Goal: Task Accomplishment & Management: Manage account settings

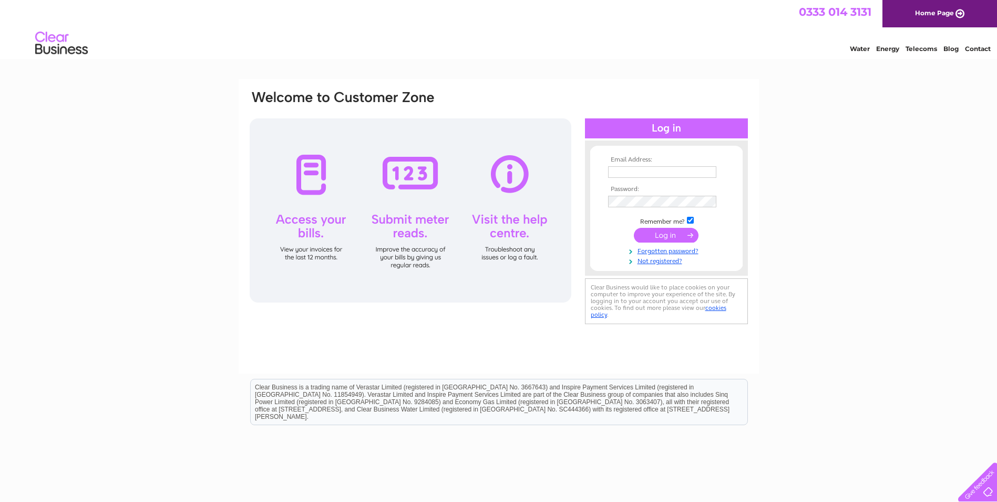
click at [629, 169] on input "text" at bounding box center [662, 172] width 108 height 12
paste input "Yvette.Marsden@gap.uk.com"
type input "Yvette.Marsden@gap.uk.com"
click at [664, 235] on input "submit" at bounding box center [666, 236] width 65 height 15
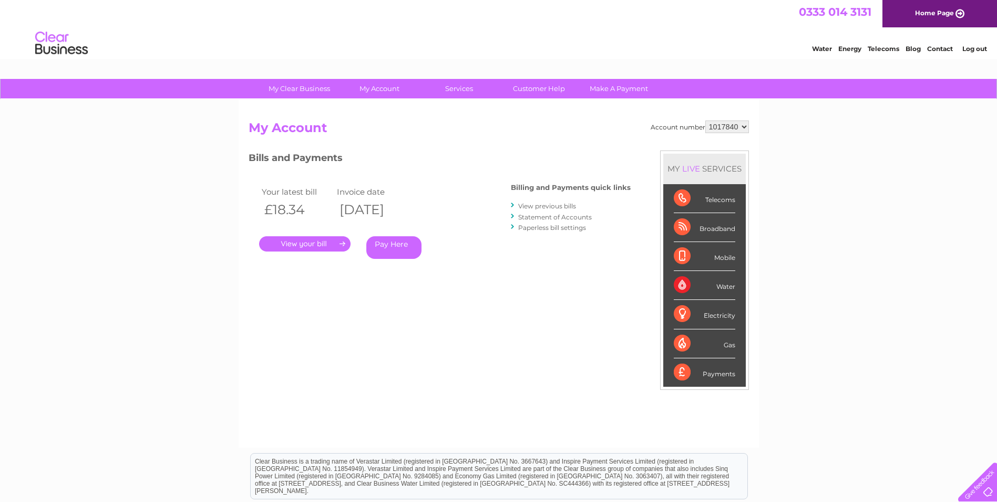
click at [729, 130] on select "1017840 1018692 1054771 1066257" at bounding box center [728, 126] width 44 height 13
select select "1018692"
click at [706, 120] on select "1017840 1018692 1054771 1066257" at bounding box center [728, 126] width 44 height 13
click at [728, 124] on select "1017840 1018692 1054771 1066257" at bounding box center [728, 126] width 44 height 13
select select "1054771"
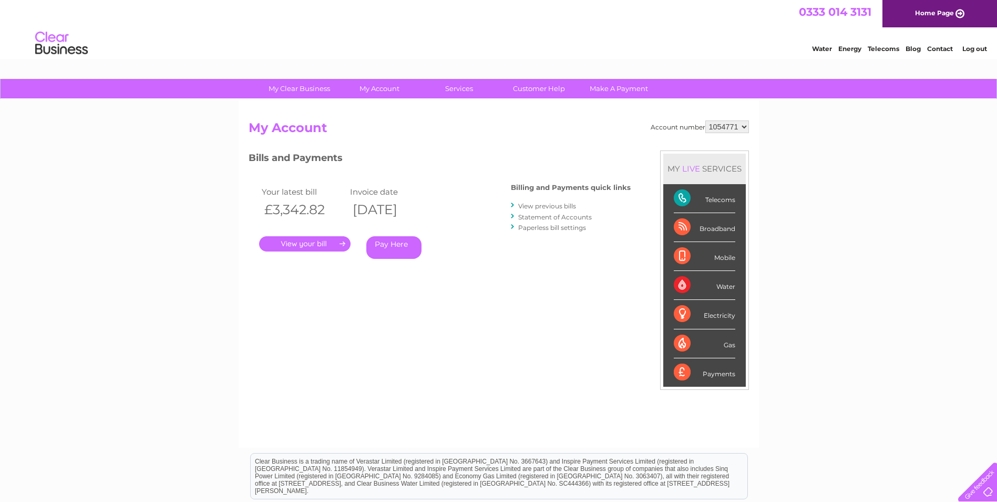
click at [706, 120] on select "1017840 1018692 1054771 1066257" at bounding box center [728, 126] width 44 height 13
